Goal: Use online tool/utility: Utilize a website feature to perform a specific function

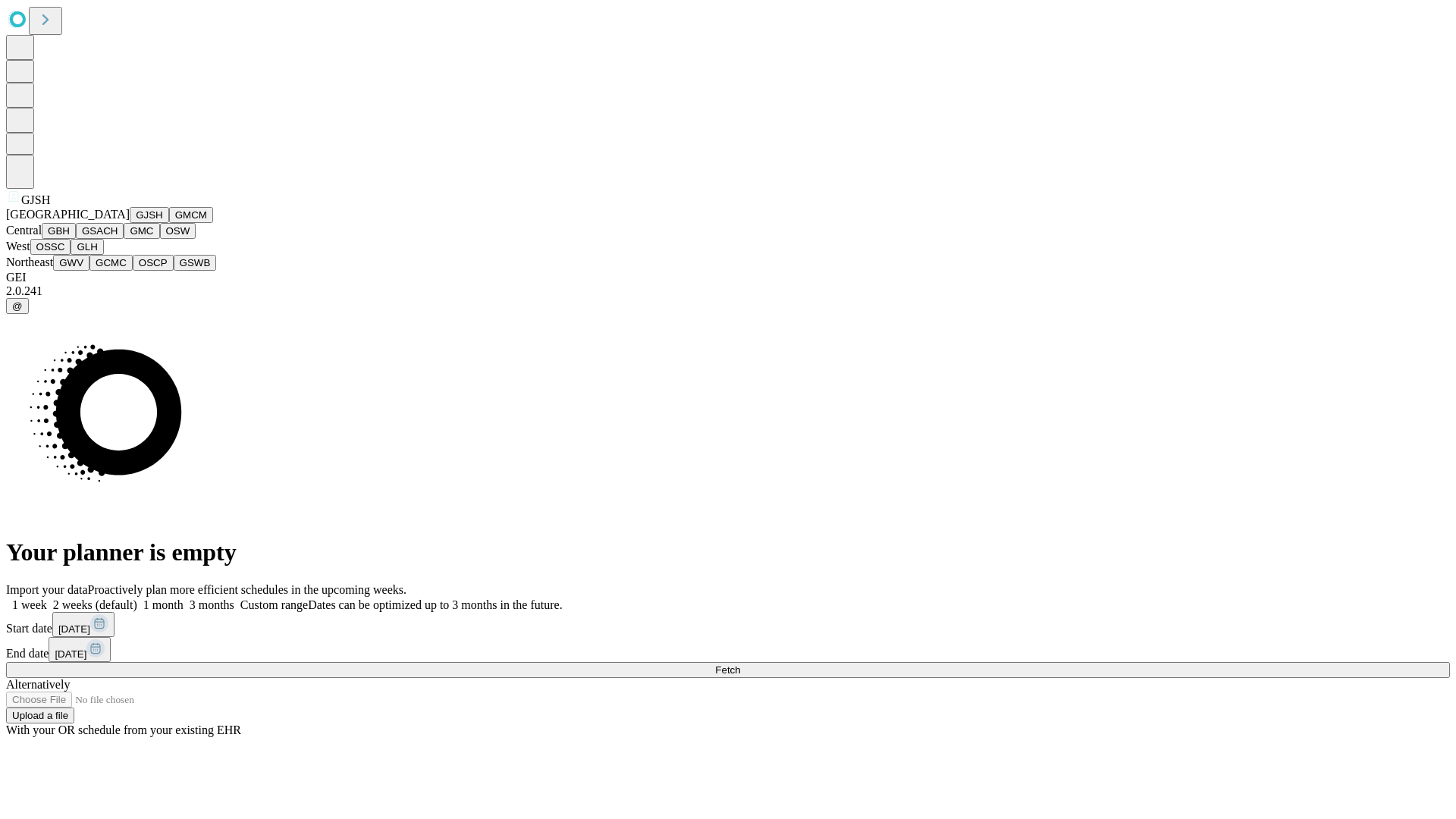
click at [130, 223] on button "GJSH" at bounding box center [150, 216] width 40 height 16
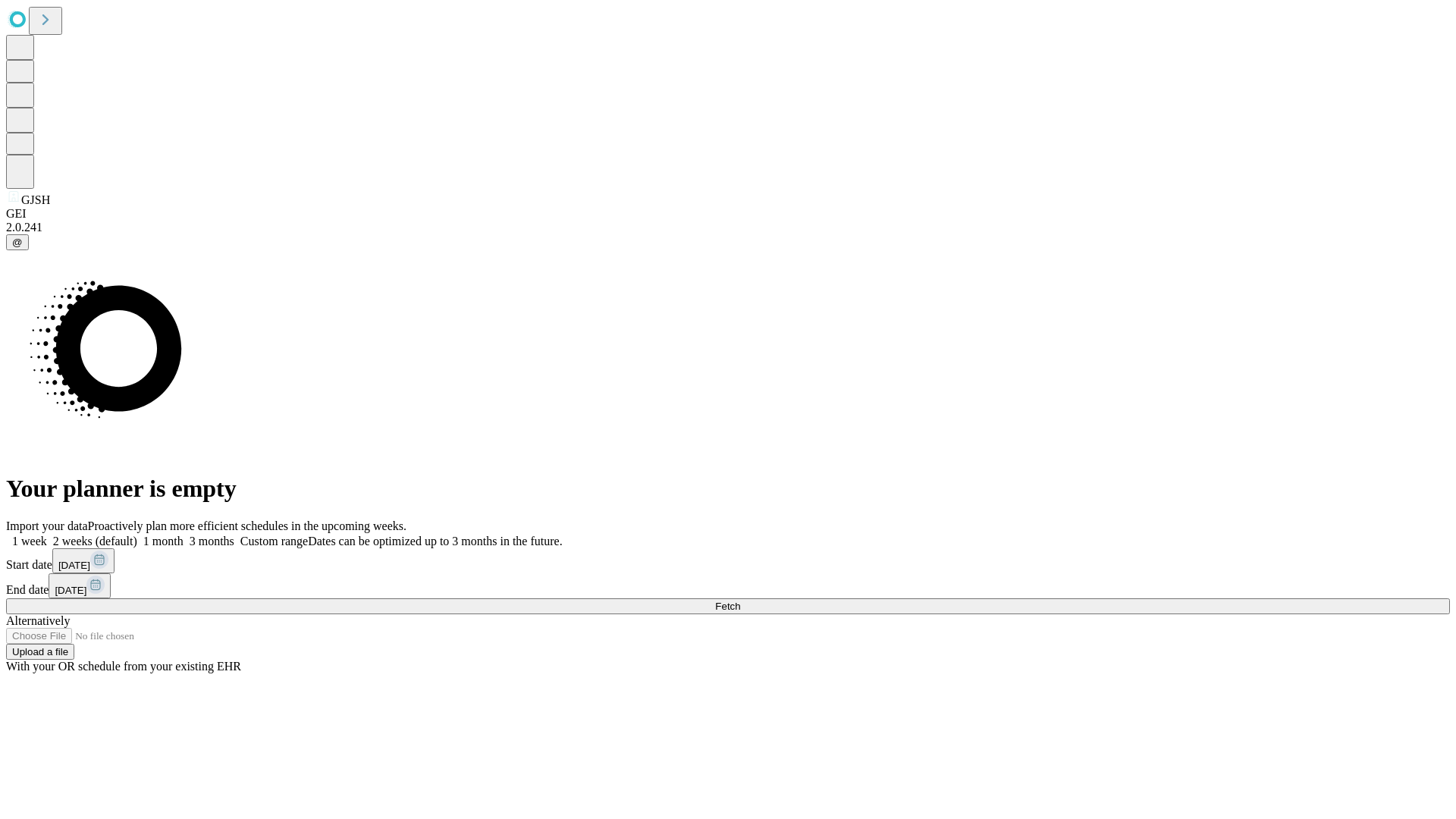
click at [183, 535] on label "1 month" at bounding box center [160, 541] width 46 height 13
click at [741, 601] on span "Fetch" at bounding box center [728, 606] width 25 height 12
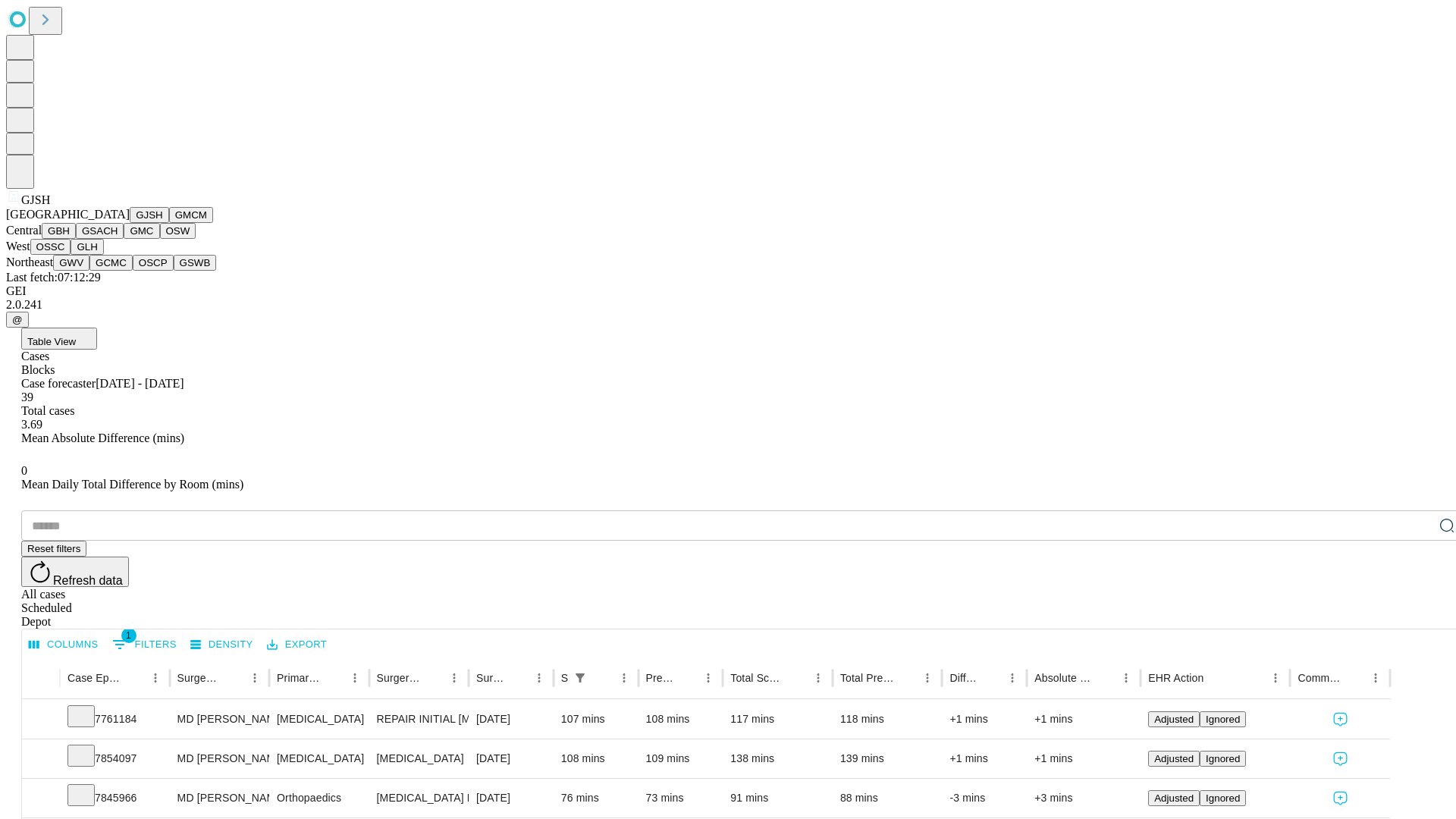
click at [169, 223] on button "GMCM" at bounding box center [190, 216] width 44 height 16
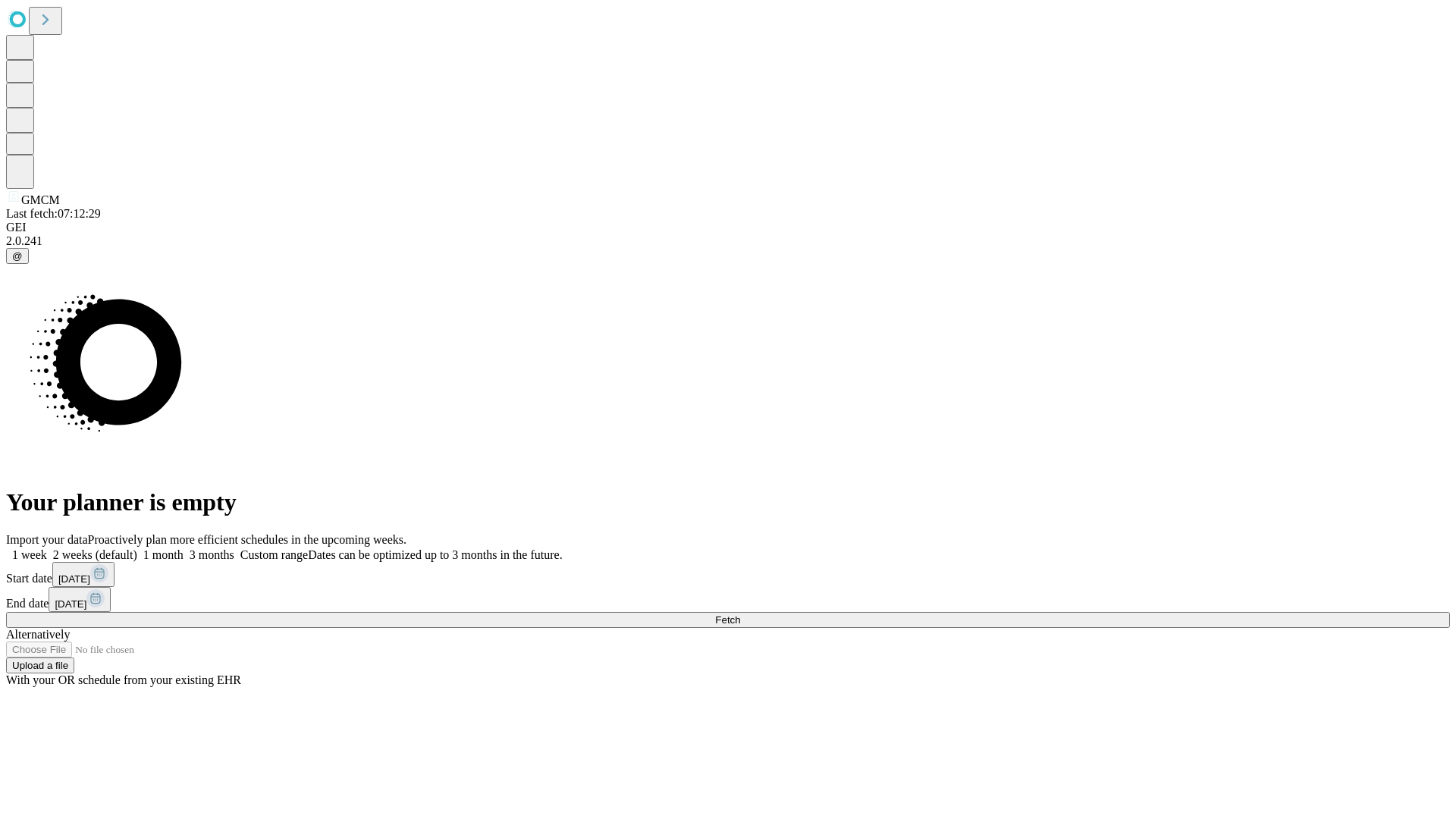
click at [183, 548] on label "1 month" at bounding box center [160, 555] width 46 height 13
click at [741, 614] on span "Fetch" at bounding box center [728, 620] width 25 height 12
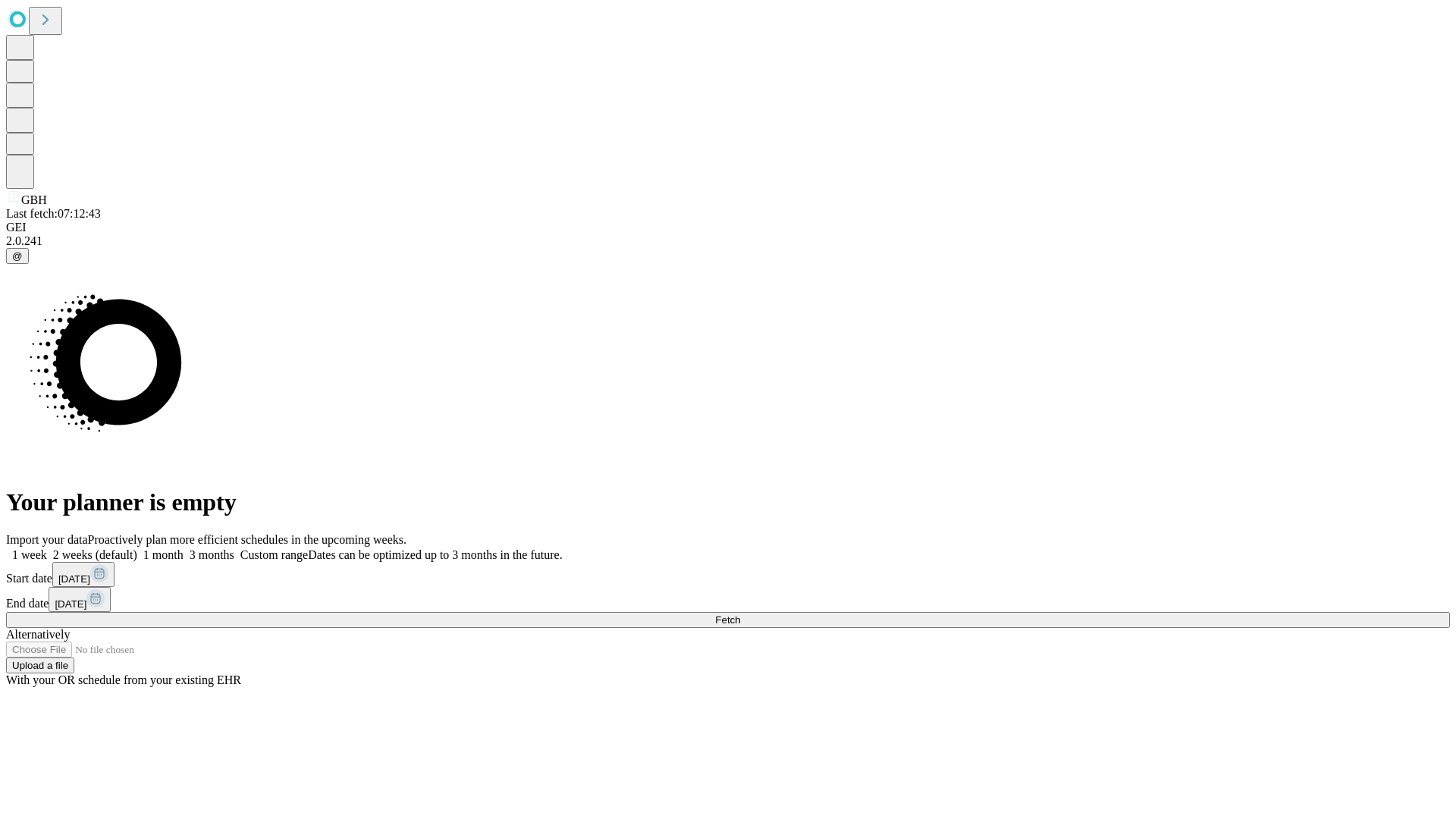
click at [183, 548] on label "1 month" at bounding box center [160, 555] width 46 height 13
click at [741, 614] on span "Fetch" at bounding box center [728, 620] width 25 height 12
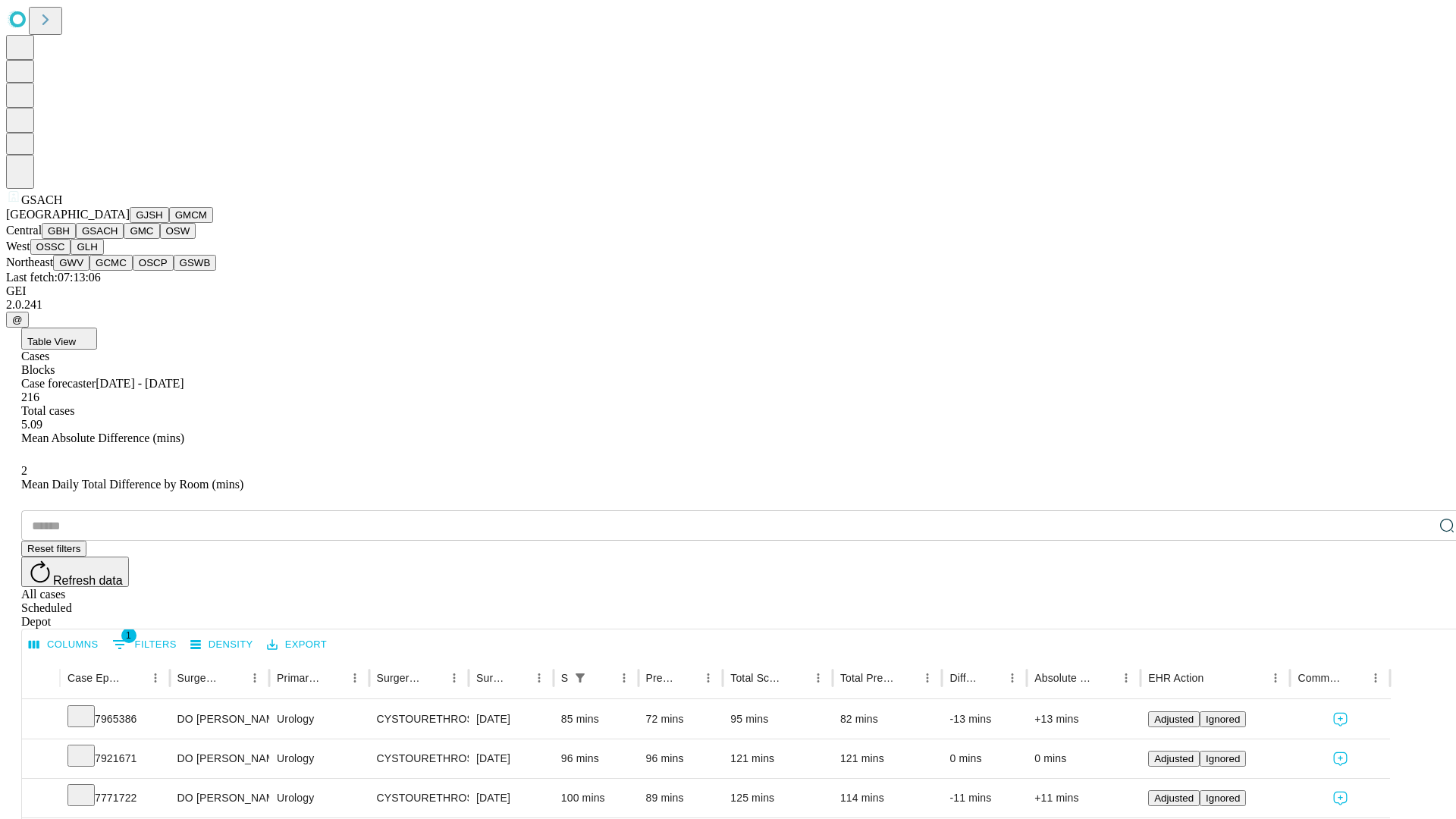
click at [124, 239] on button "GMC" at bounding box center [142, 231] width 36 height 16
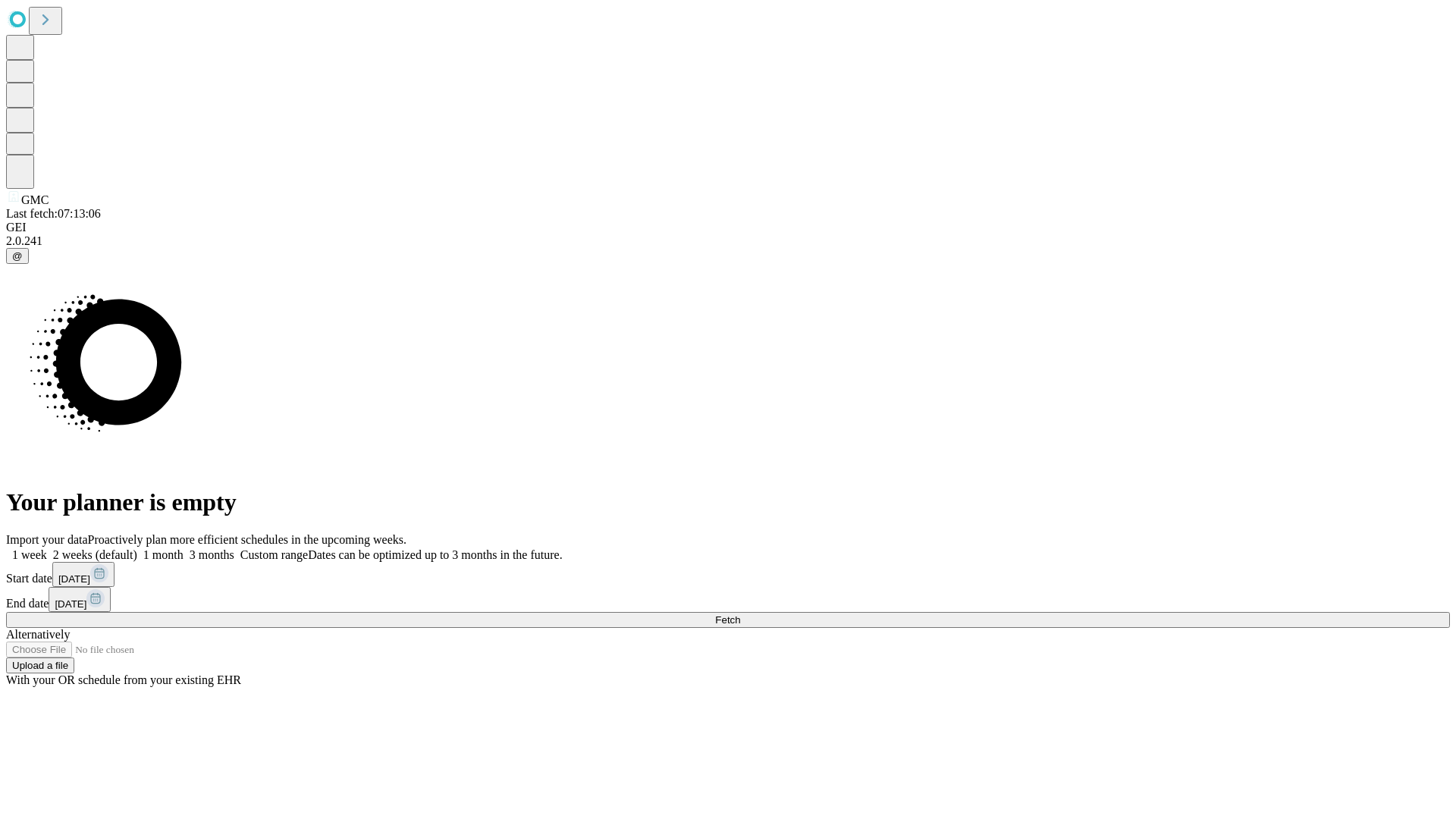
click at [183, 548] on label "1 month" at bounding box center [160, 555] width 46 height 13
click at [741, 614] on span "Fetch" at bounding box center [728, 620] width 25 height 12
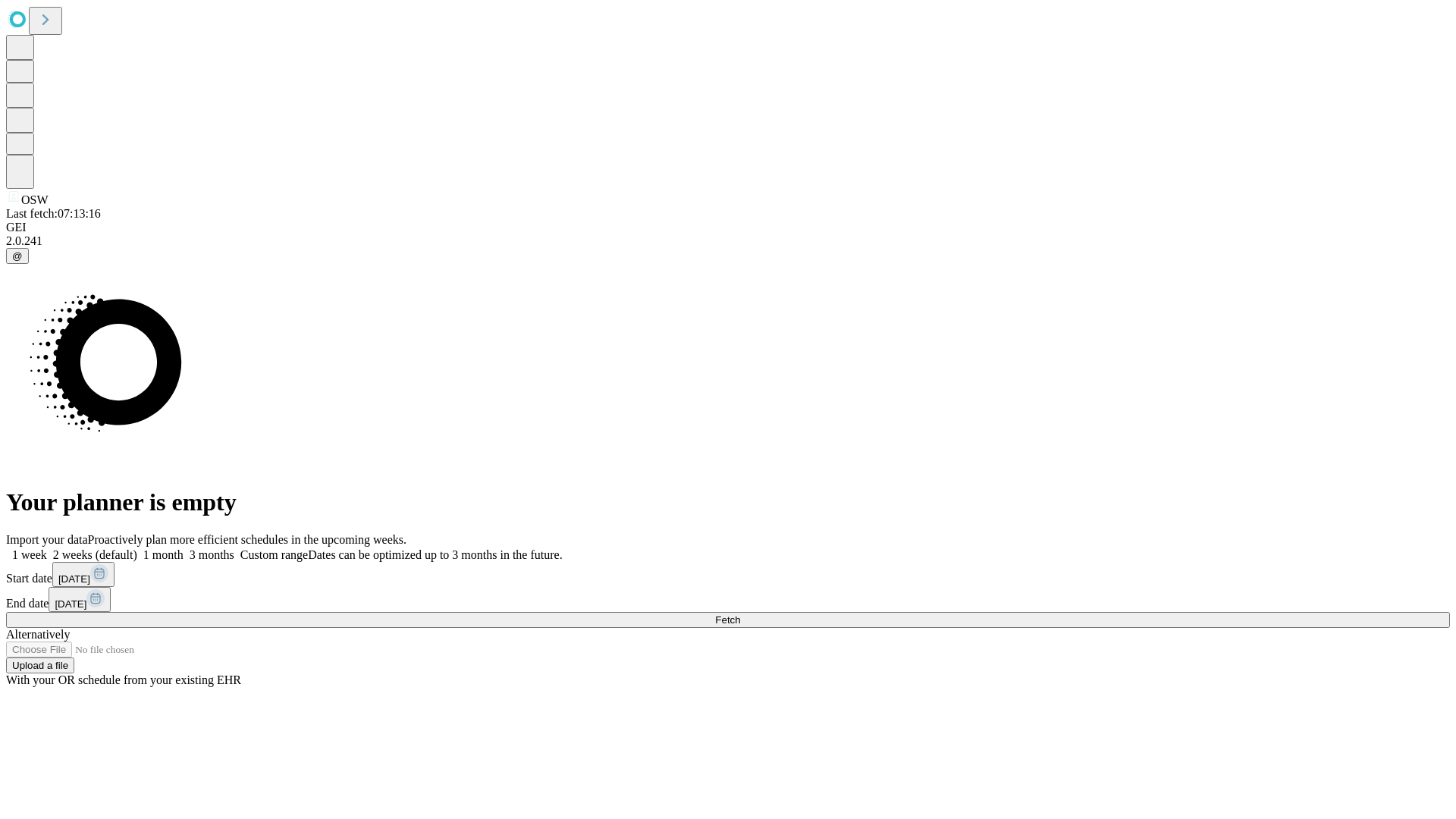
click at [741, 614] on span "Fetch" at bounding box center [728, 620] width 25 height 12
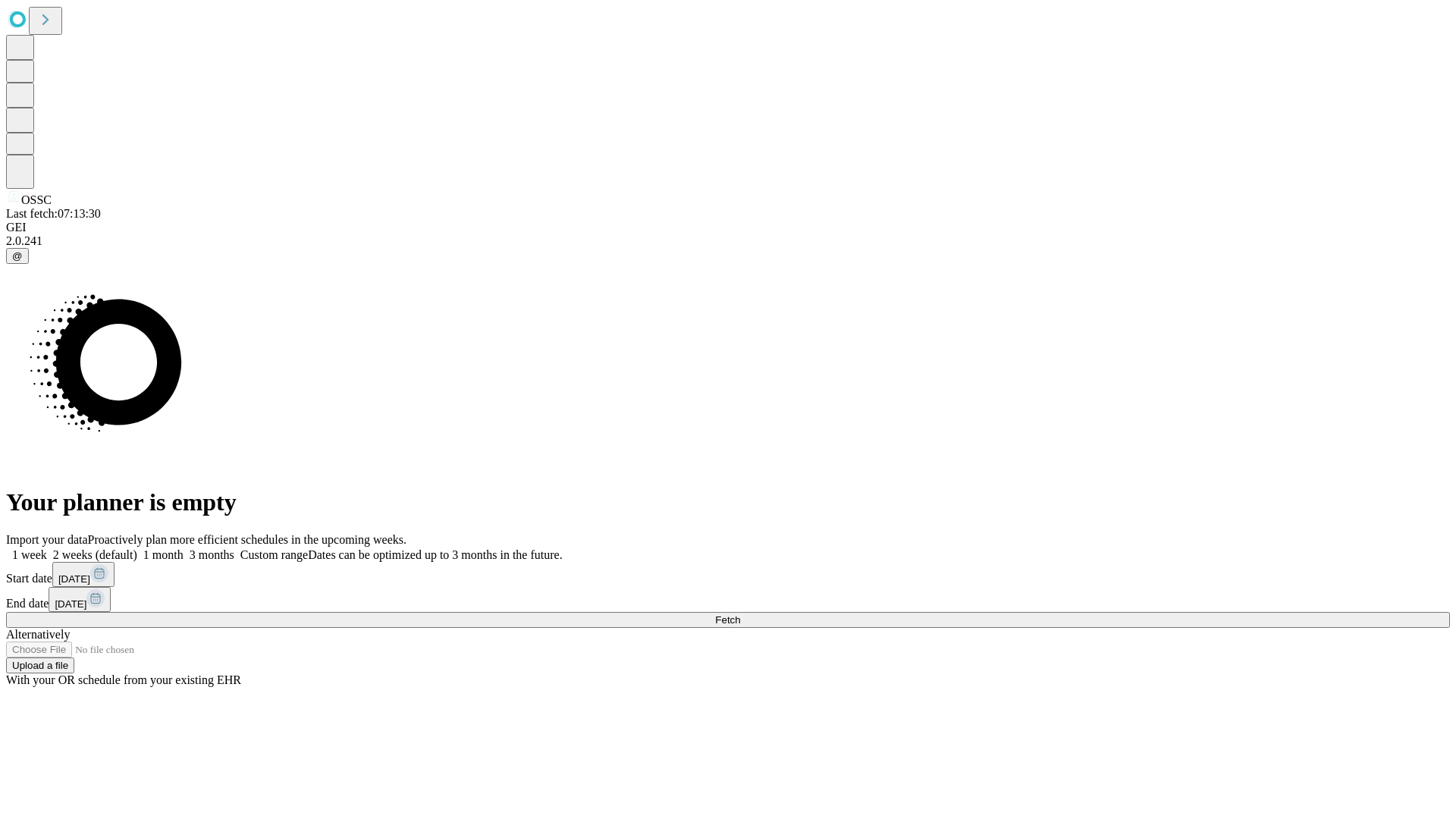
click at [183, 548] on label "1 month" at bounding box center [160, 555] width 46 height 13
click at [741, 614] on span "Fetch" at bounding box center [728, 620] width 25 height 12
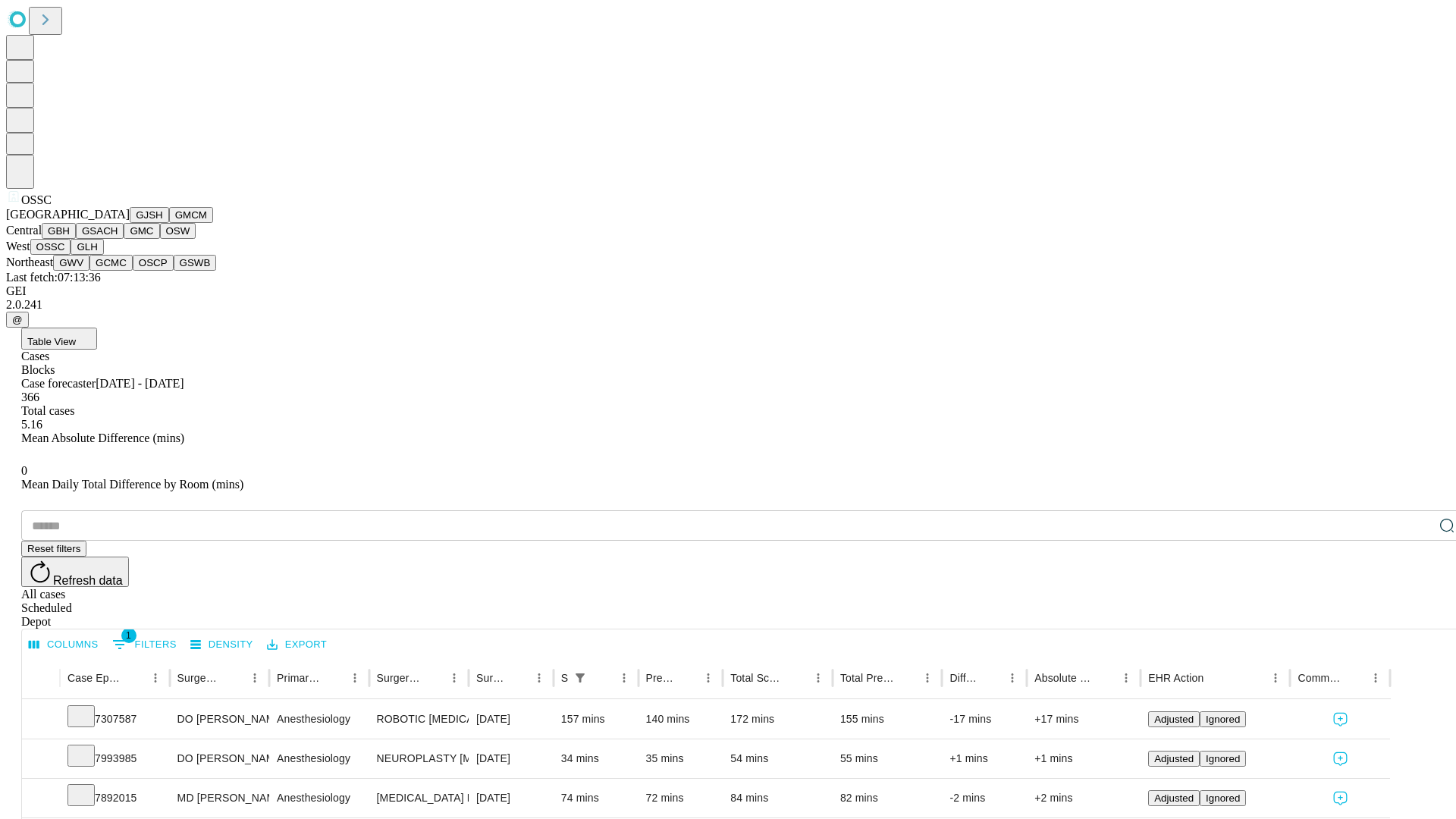
click at [103, 254] on button "GLH" at bounding box center [87, 247] width 32 height 16
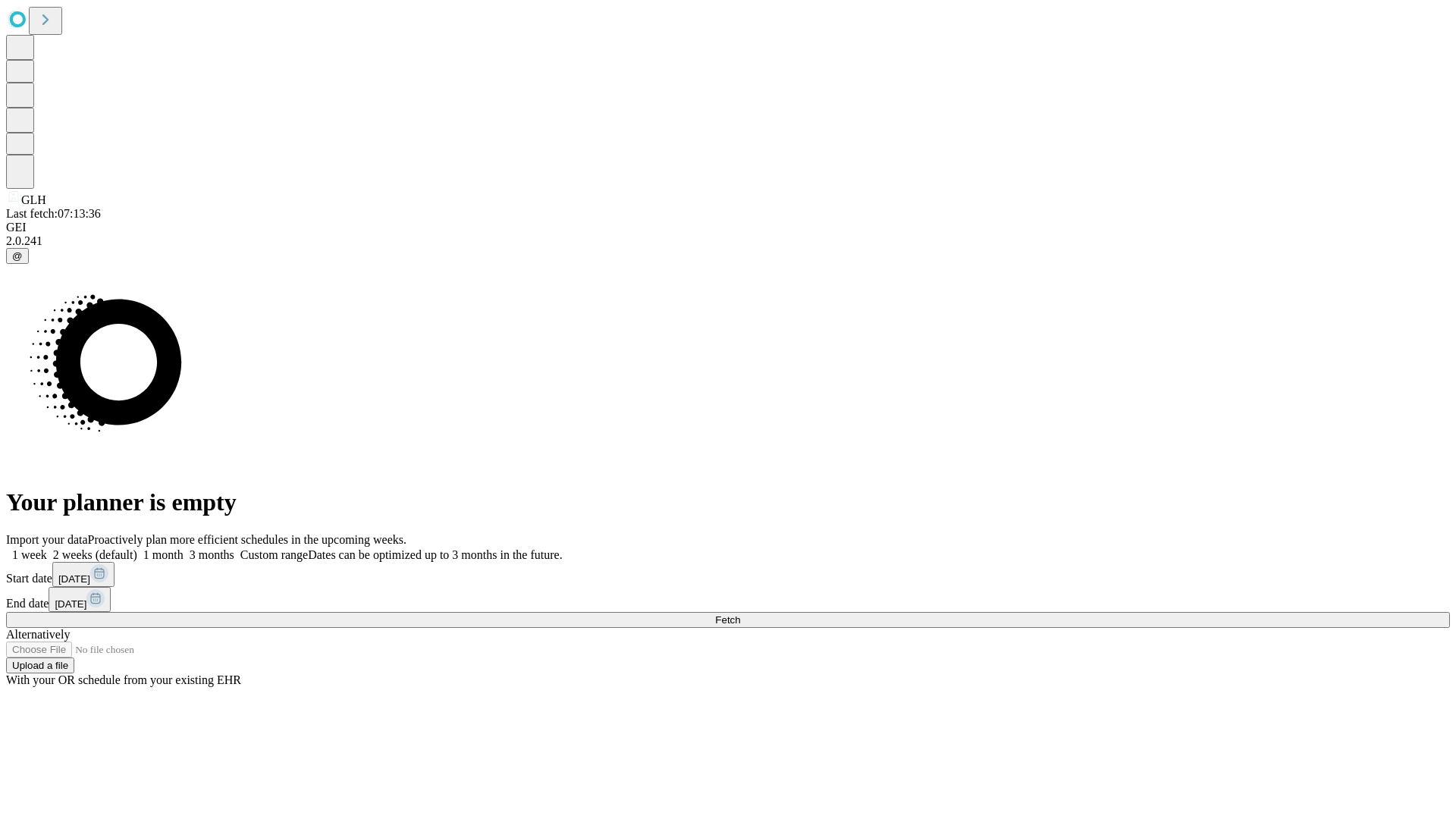
click at [183, 548] on label "1 month" at bounding box center [160, 555] width 46 height 13
click at [741, 614] on span "Fetch" at bounding box center [728, 620] width 25 height 12
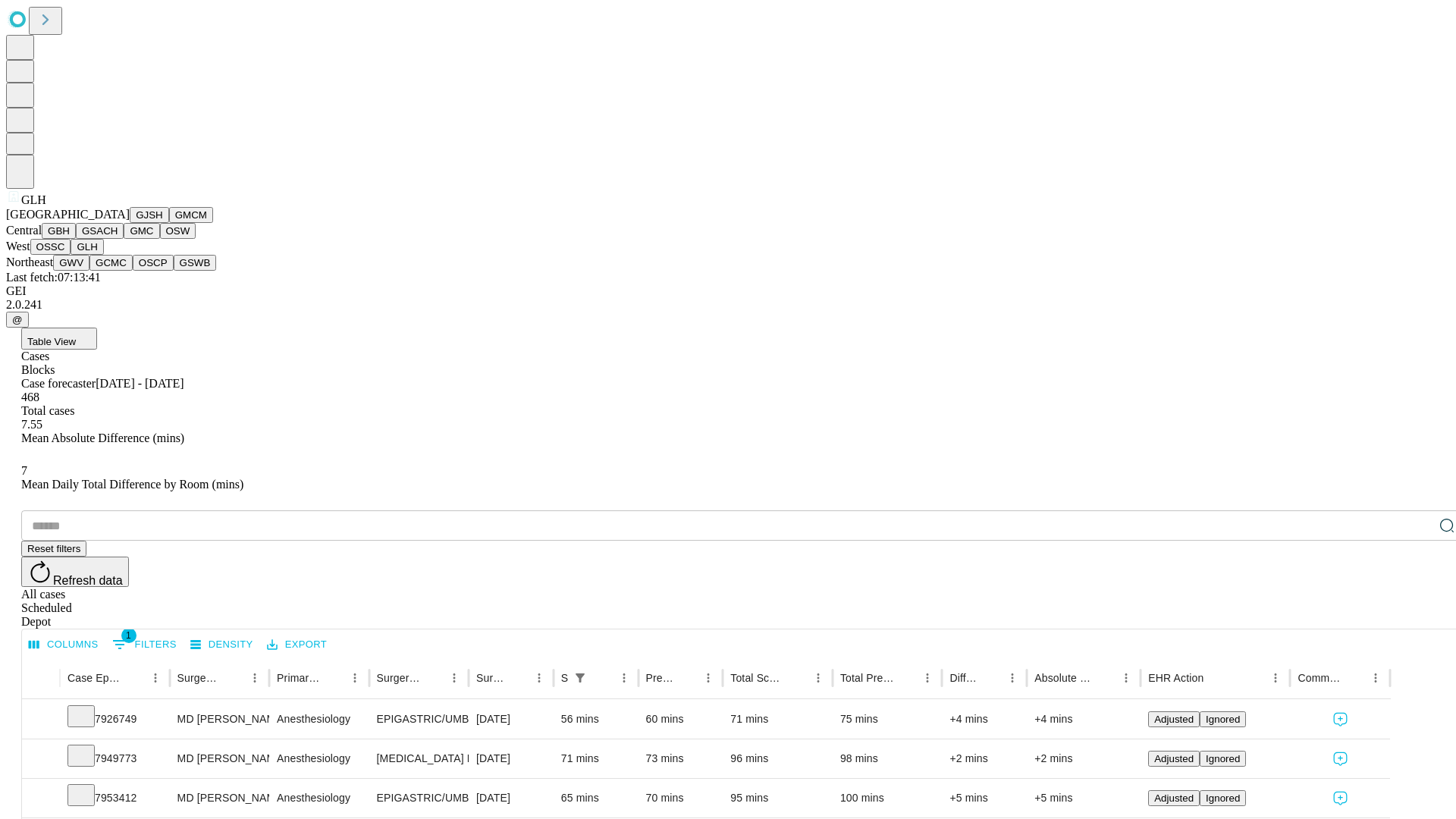
click at [89, 271] on button "GWV" at bounding box center [71, 262] width 36 height 16
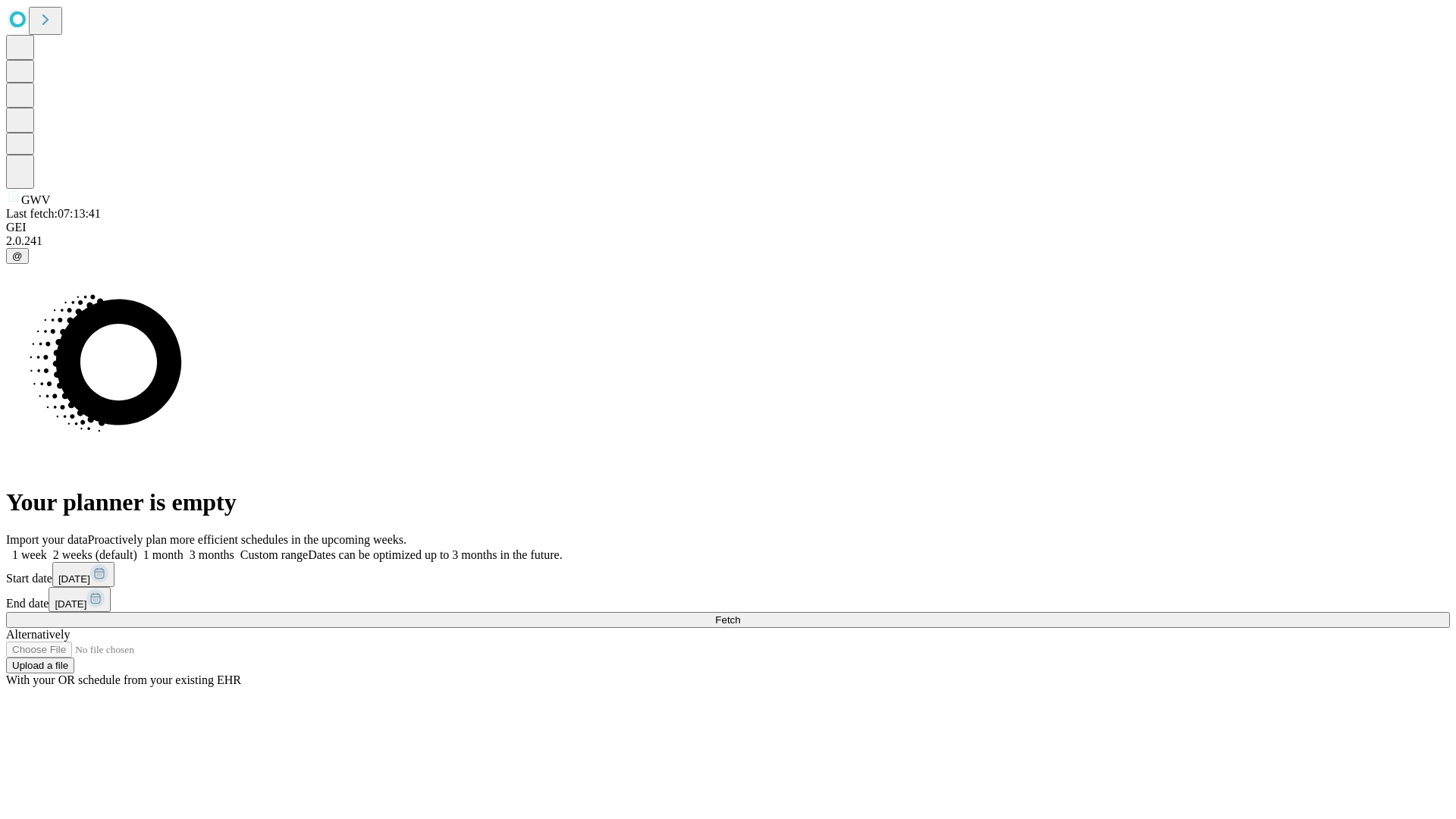
click at [183, 548] on label "1 month" at bounding box center [160, 555] width 46 height 13
click at [741, 614] on span "Fetch" at bounding box center [728, 620] width 25 height 12
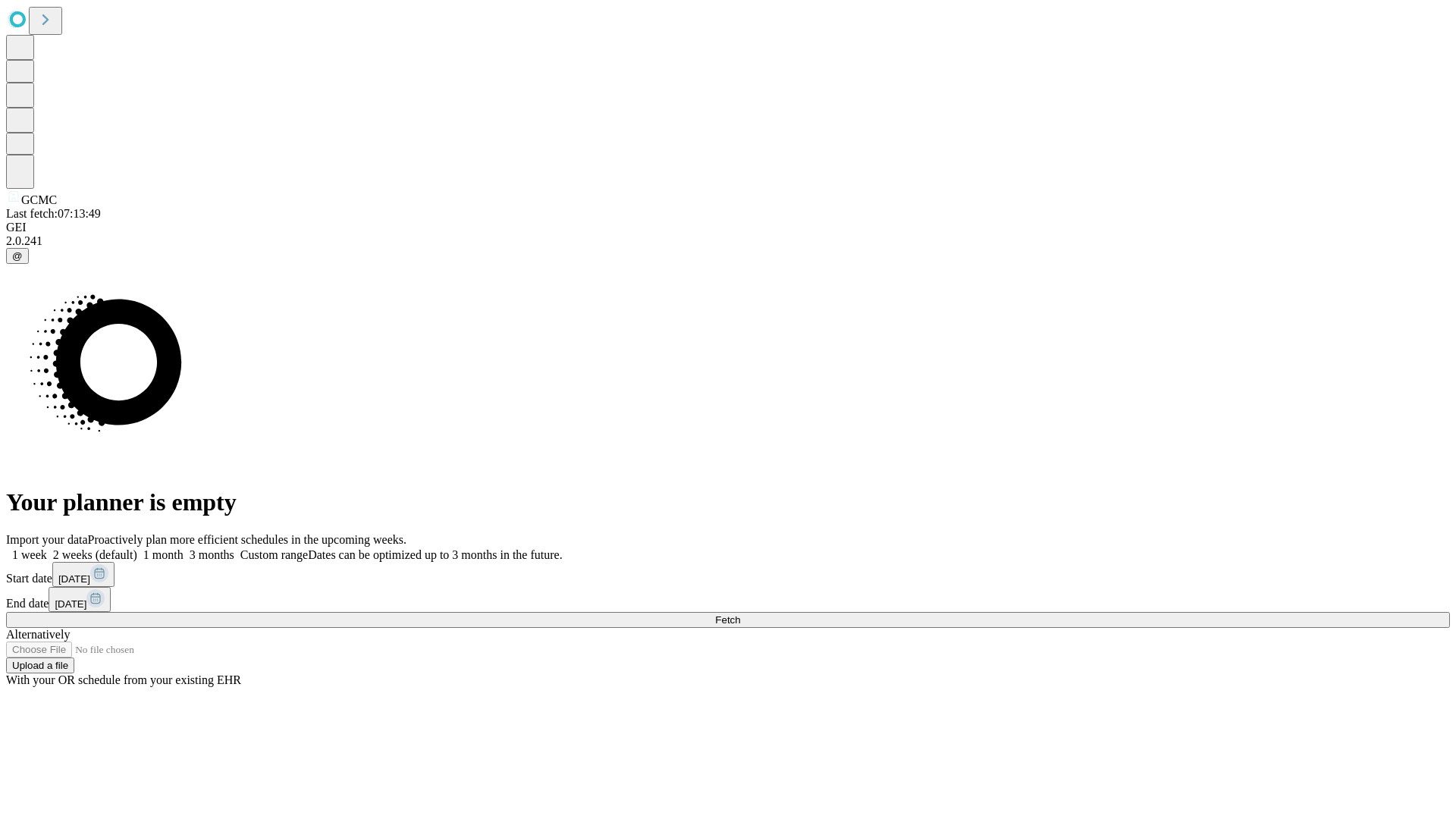
click at [183, 548] on label "1 month" at bounding box center [160, 555] width 46 height 13
click at [741, 614] on span "Fetch" at bounding box center [728, 620] width 25 height 12
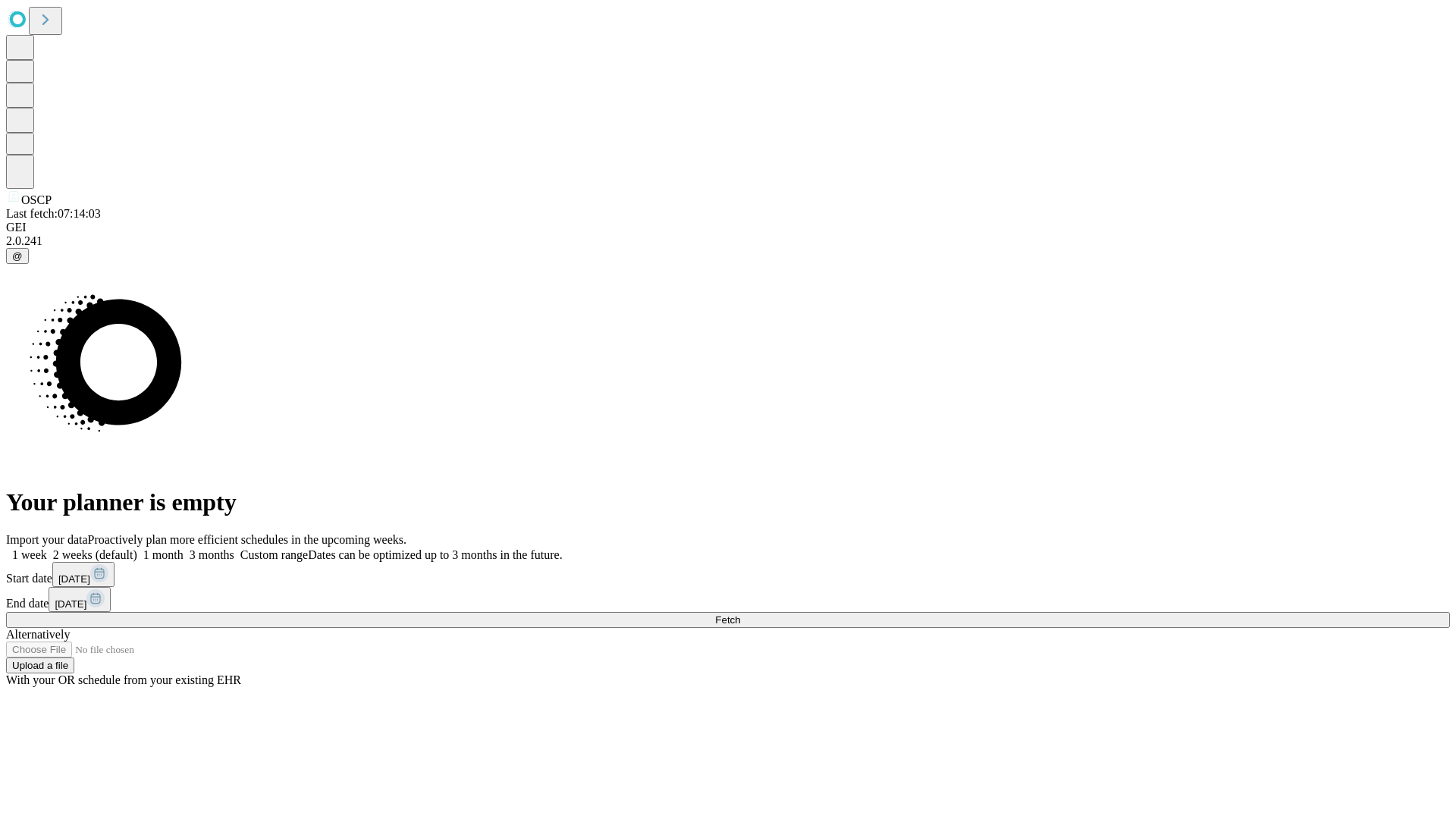
click at [183, 548] on label "1 month" at bounding box center [160, 555] width 46 height 13
click at [741, 614] on span "Fetch" at bounding box center [728, 620] width 25 height 12
